Goal: Check status: Check status

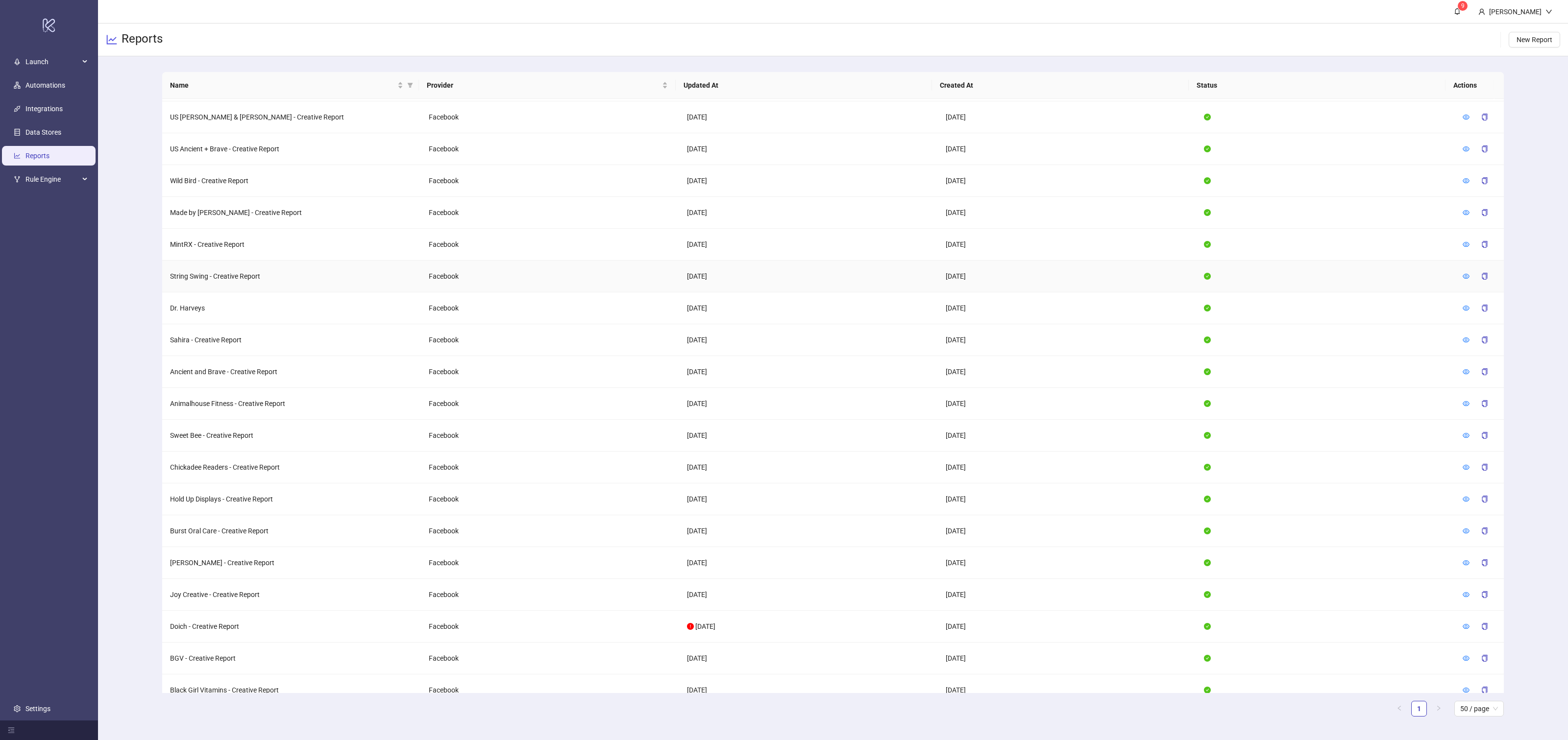
scroll to position [414, 0]
click at [1463, 397] on icon "eye" at bounding box center [1466, 400] width 7 height 7
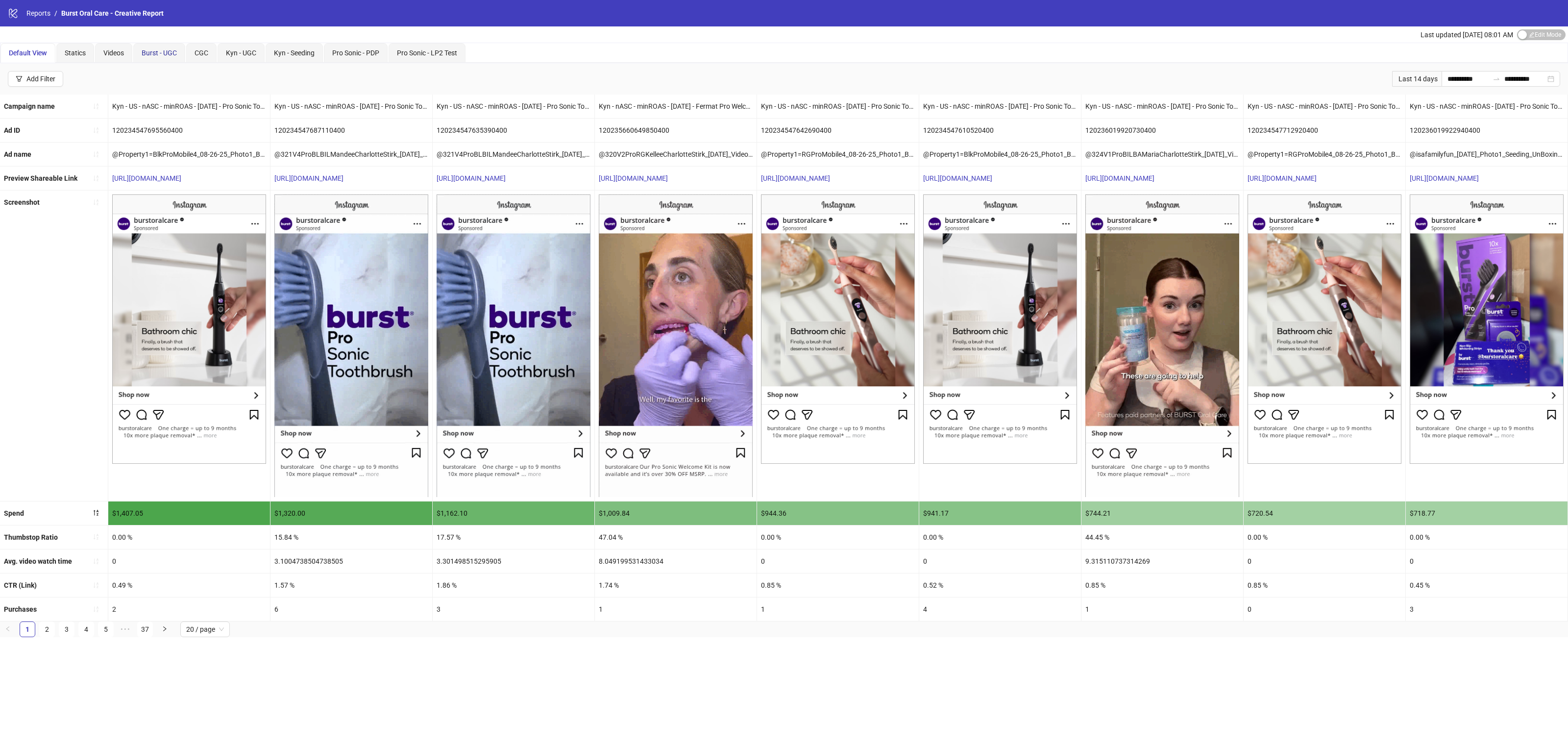
click at [163, 53] on span "Burst - UGC" at bounding box center [159, 52] width 35 height 8
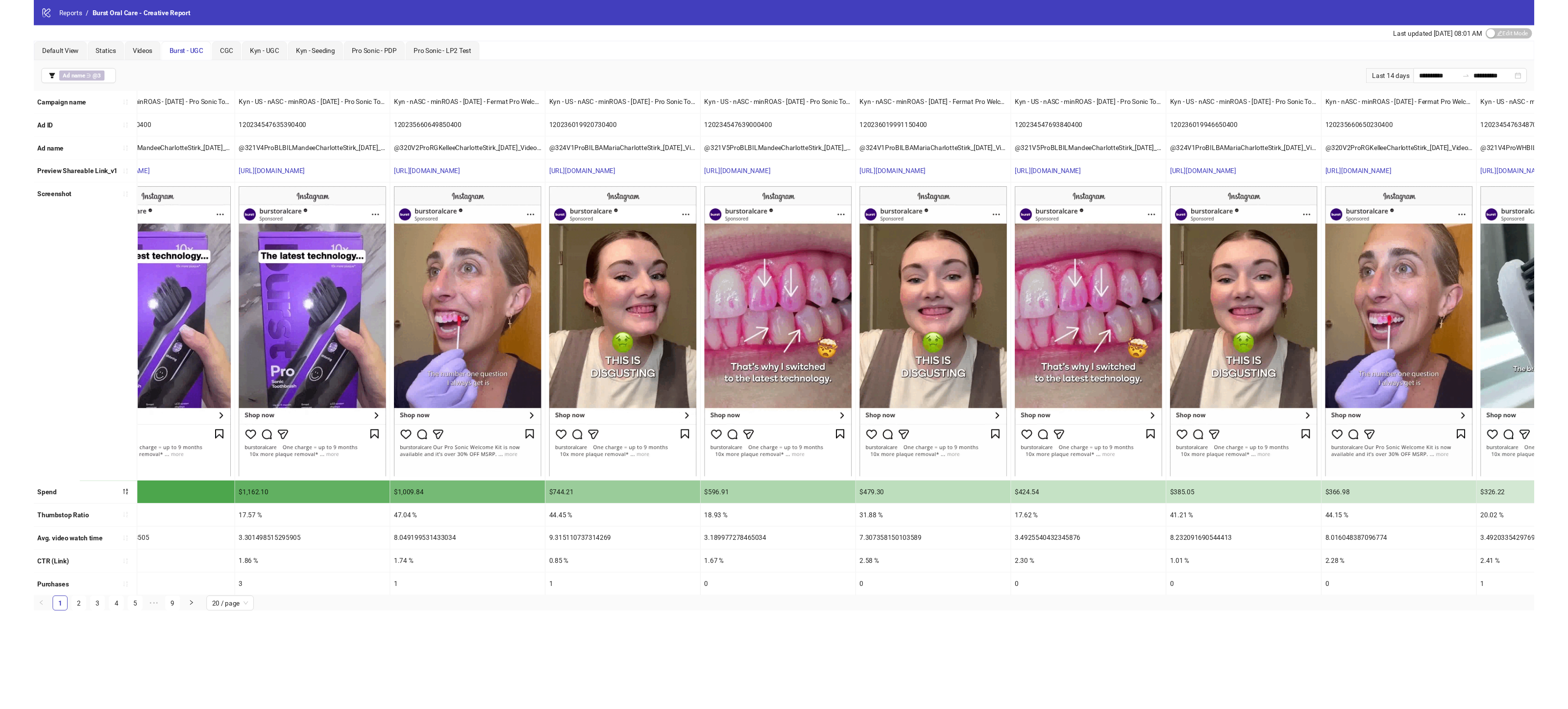
scroll to position [0, 24]
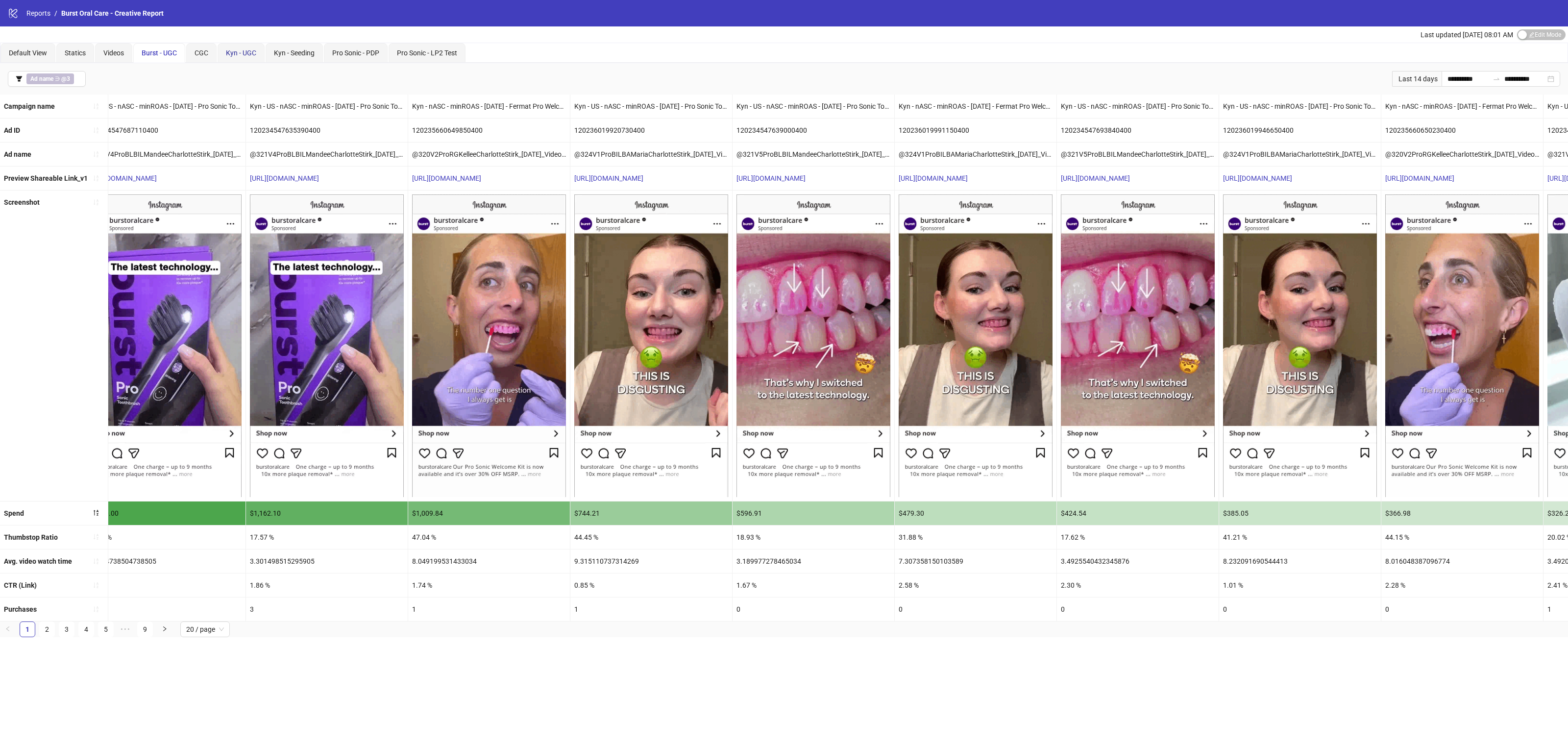
click at [250, 52] on span "Kyn - UGC" at bounding box center [241, 52] width 30 height 8
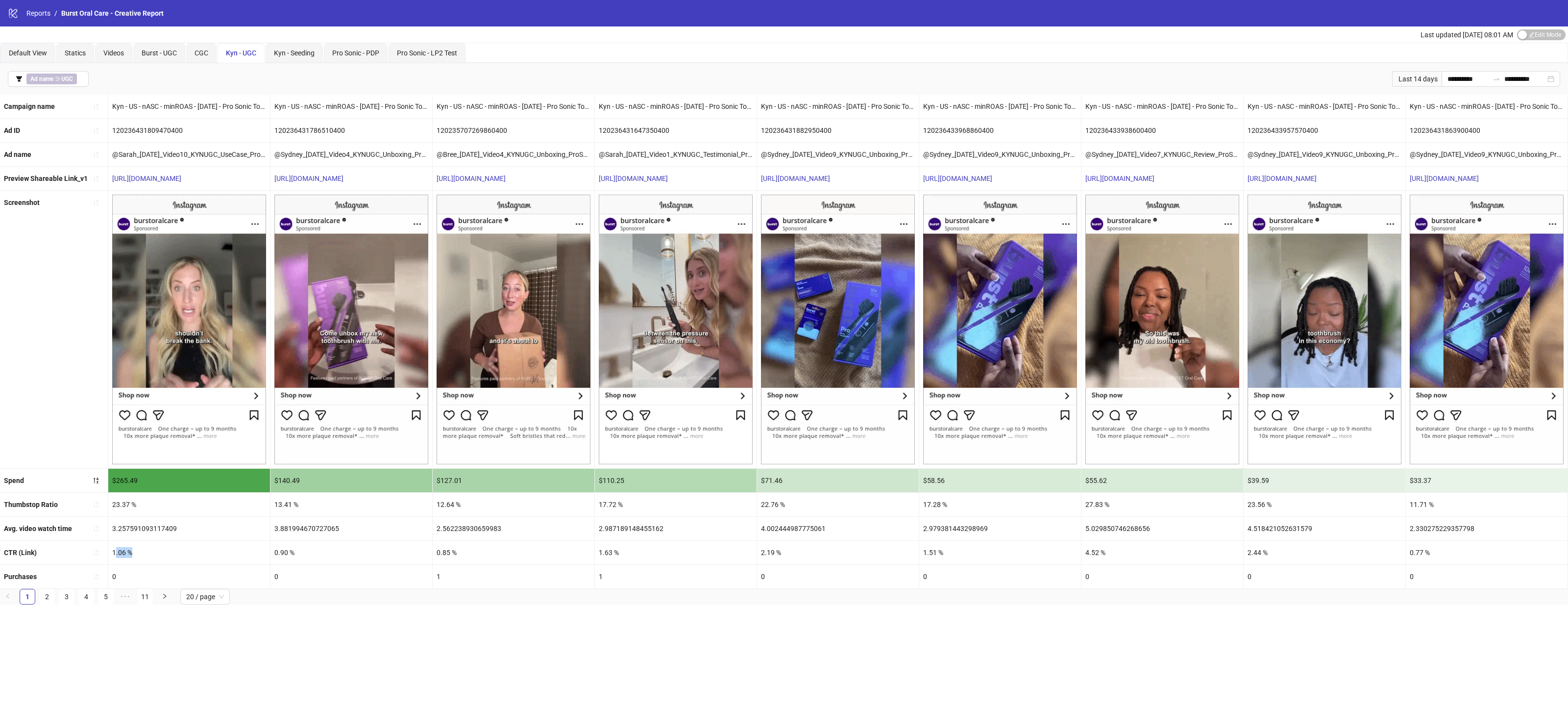
drag, startPoint x: 112, startPoint y: 560, endPoint x: 116, endPoint y: 549, distance: 11.7
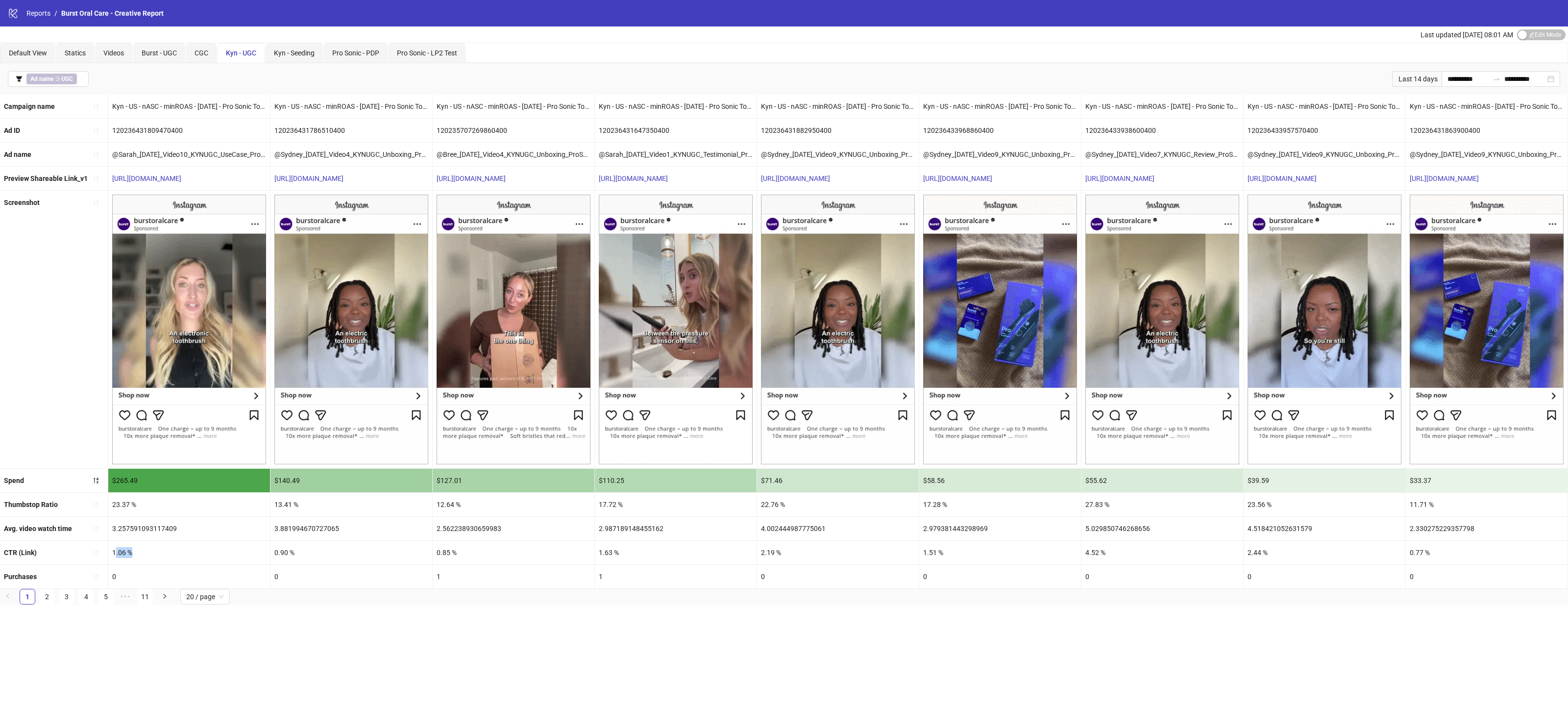
click at [116, 549] on div "1.06 %" at bounding box center [189, 552] width 162 height 24
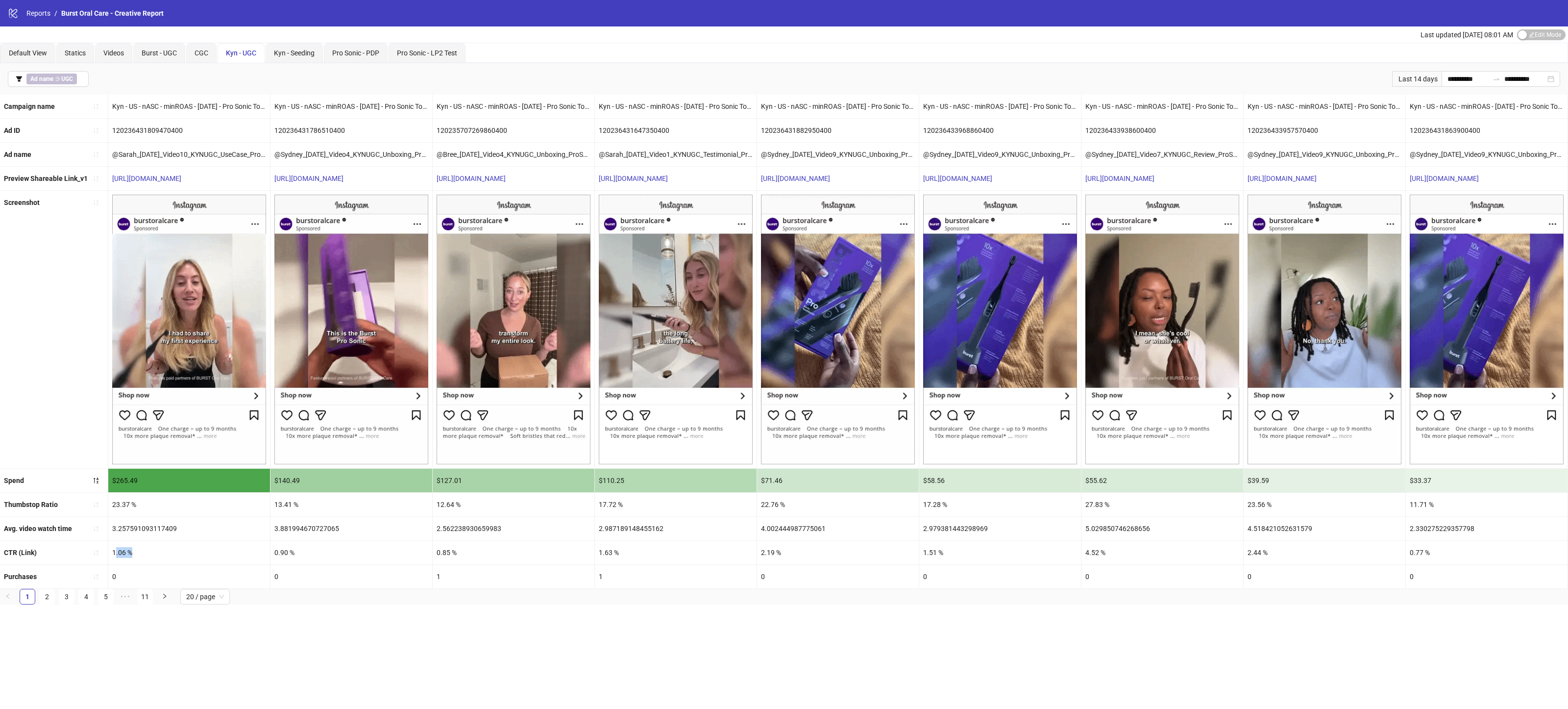
click at [116, 550] on div "1.06 %" at bounding box center [189, 552] width 162 height 24
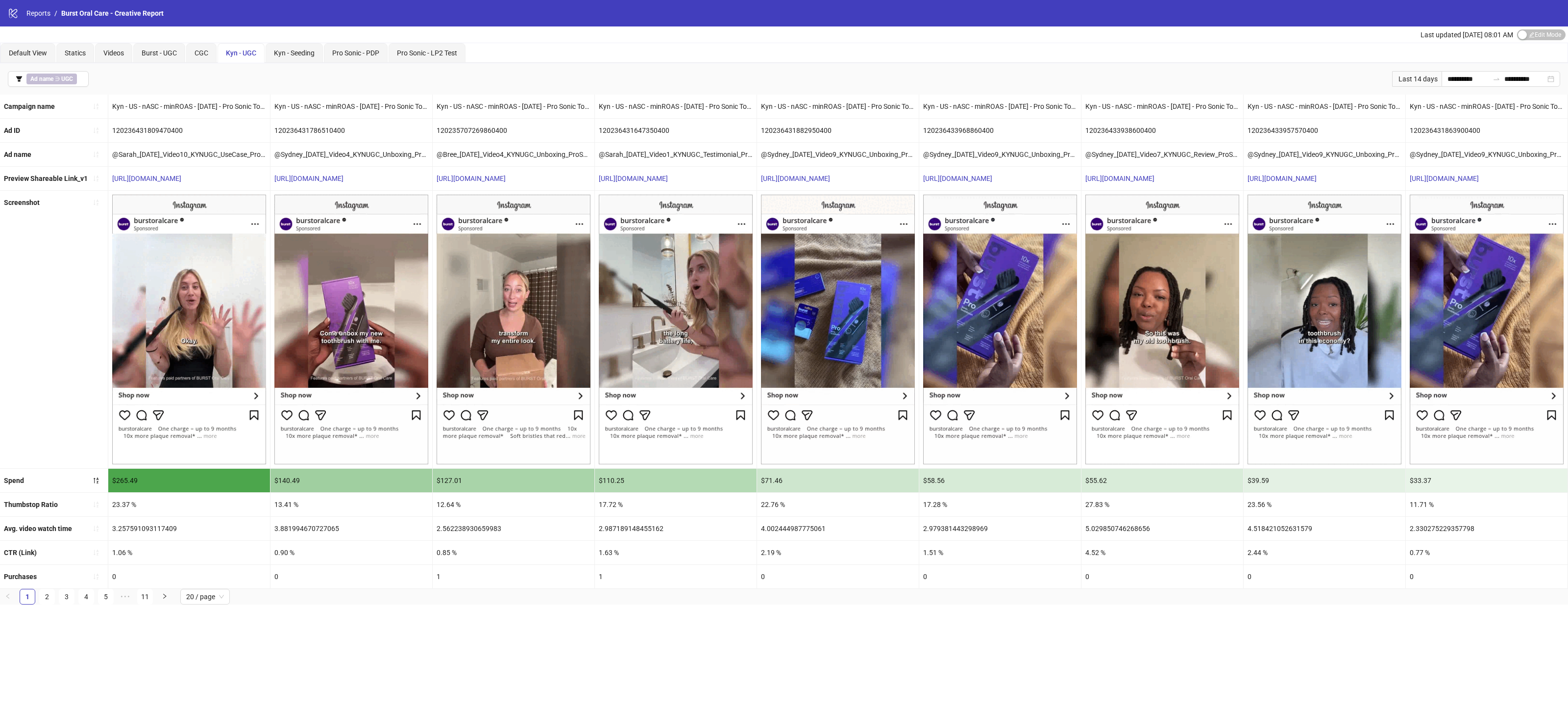
click at [116, 550] on div "1.06 %" at bounding box center [189, 552] width 162 height 24
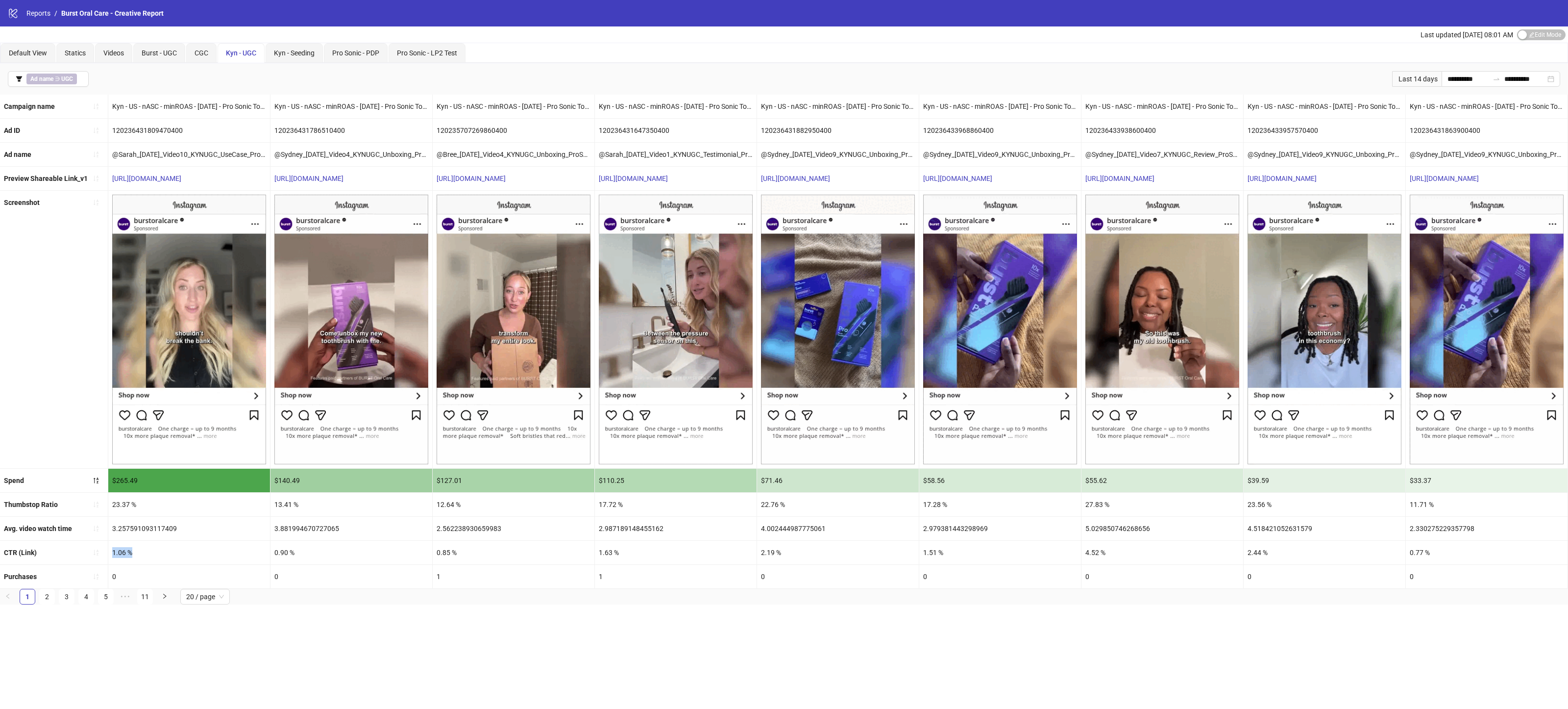
click at [116, 550] on div "1.06 %" at bounding box center [189, 552] width 162 height 24
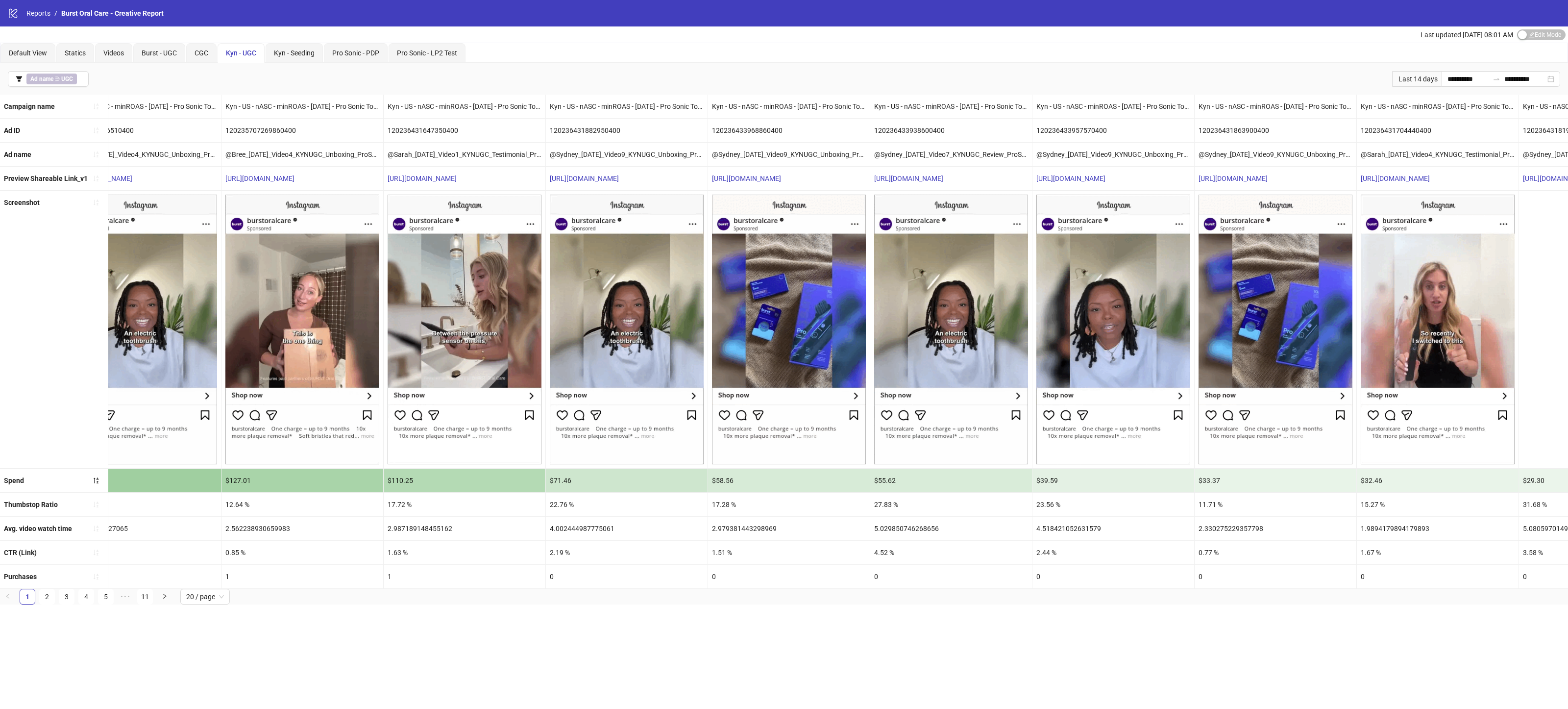
scroll to position [0, 0]
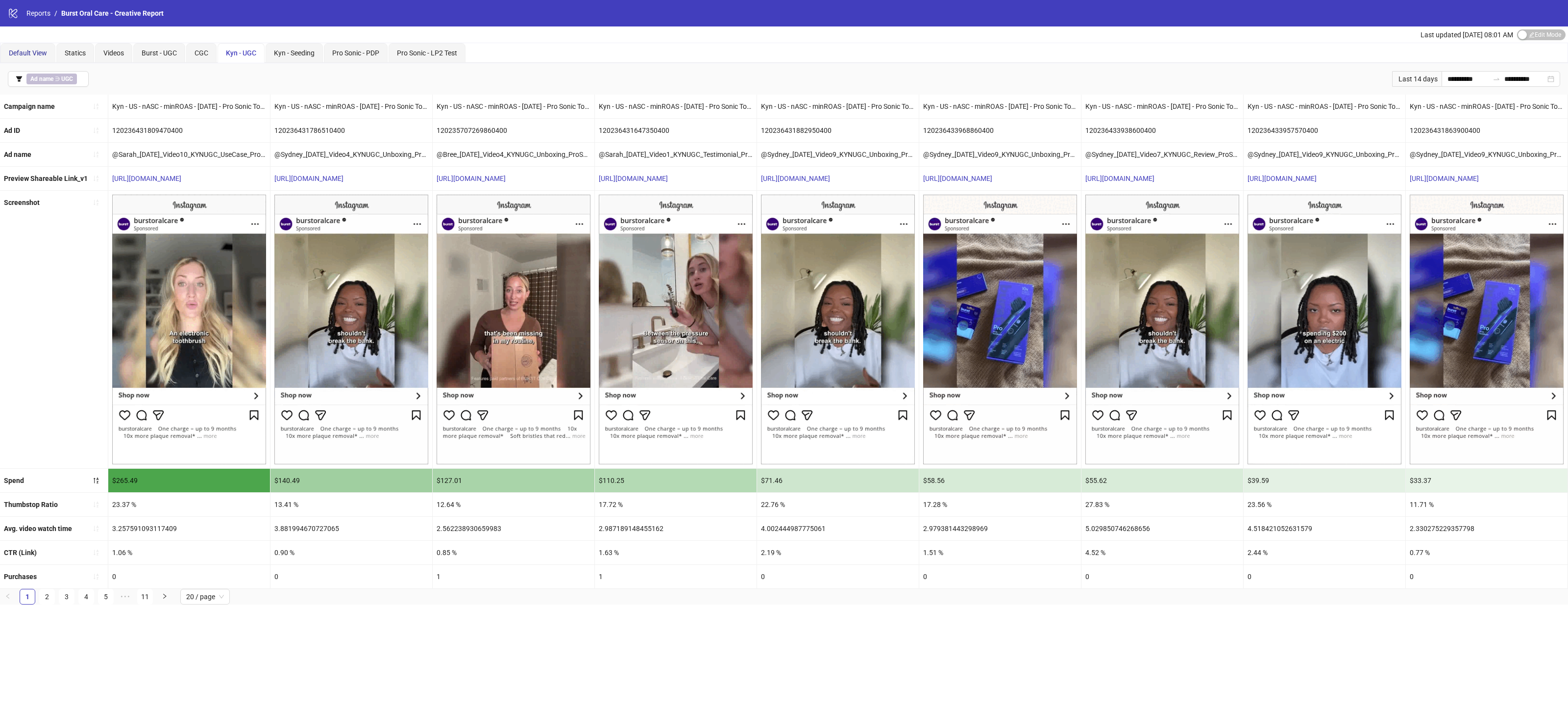
click at [30, 49] on span "Default View" at bounding box center [27, 52] width 38 height 8
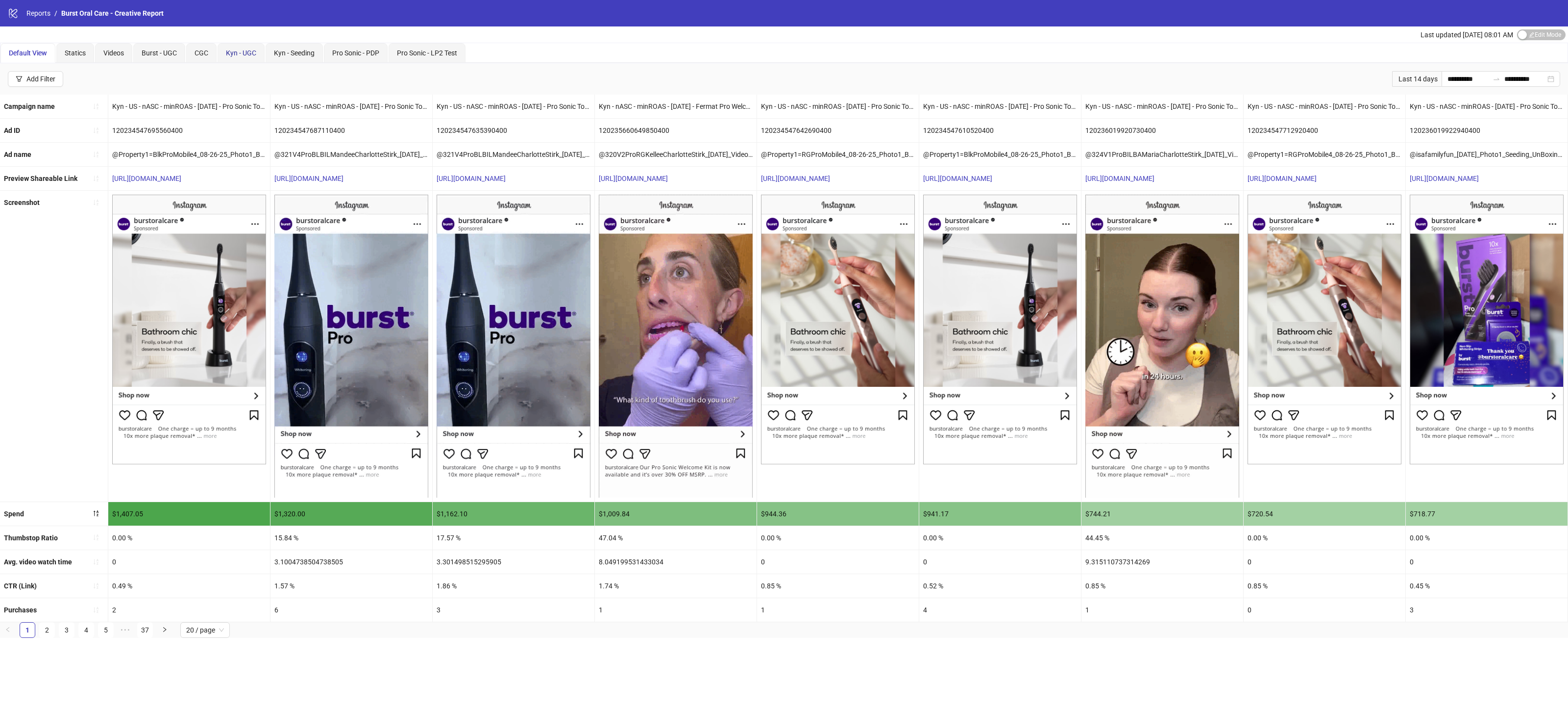
click at [242, 48] on div "Kyn - UGC" at bounding box center [241, 53] width 30 height 11
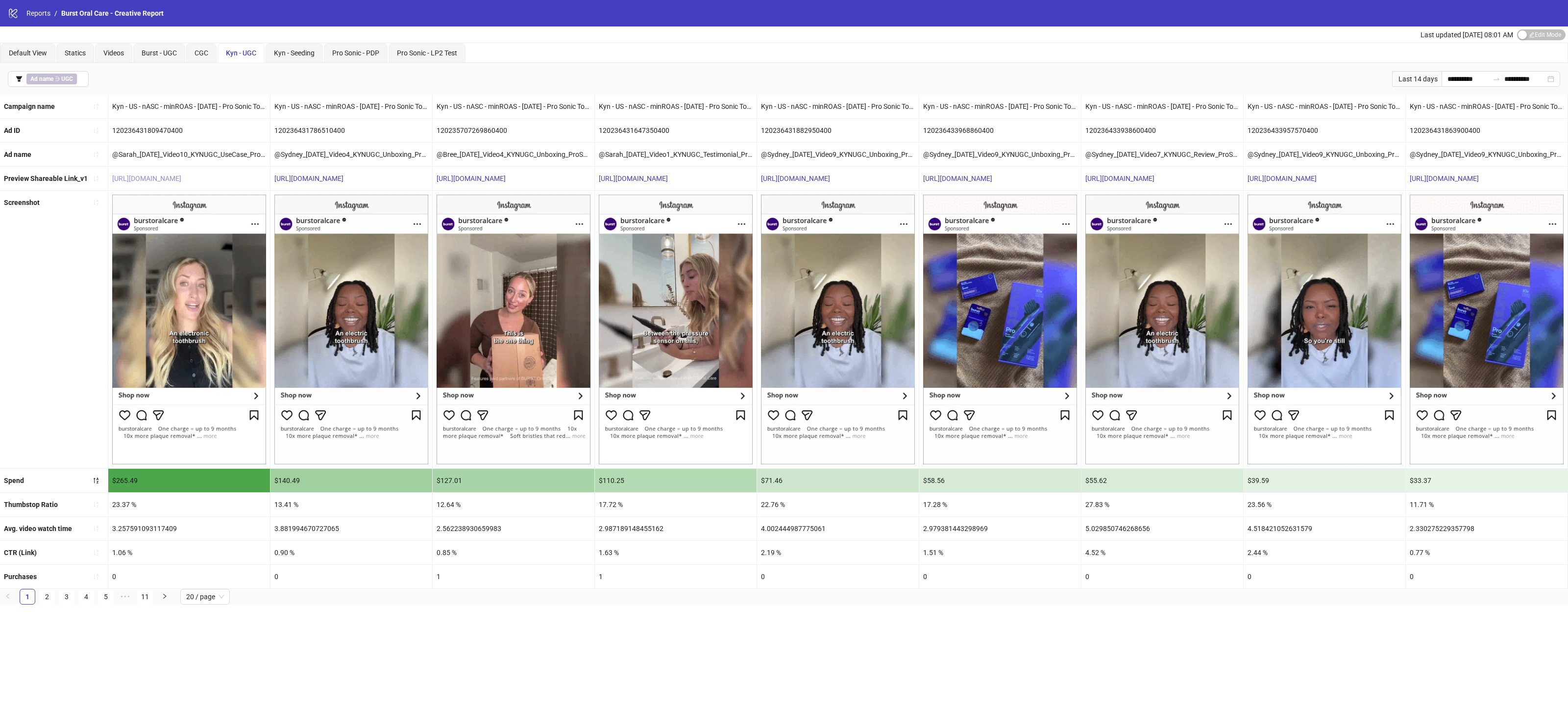
click at [161, 175] on link "[URL][DOMAIN_NAME]" at bounding box center [147, 178] width 69 height 8
